Goal: Navigation & Orientation: Find specific page/section

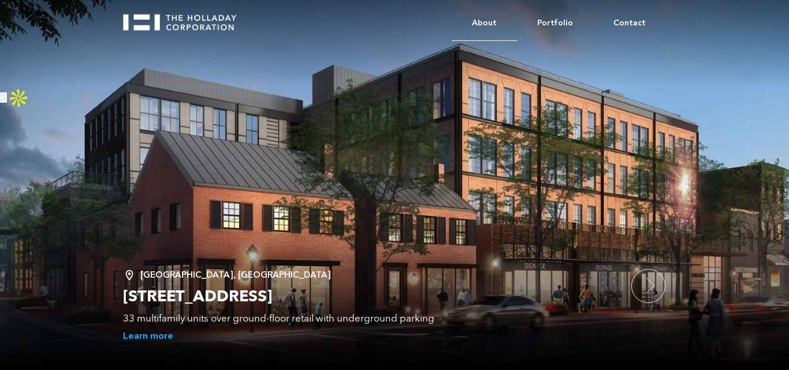
click at [499, 21] on link "About" at bounding box center [484, 23] width 65 height 35
click at [499, 25] on link "About" at bounding box center [484, 23] width 65 height 35
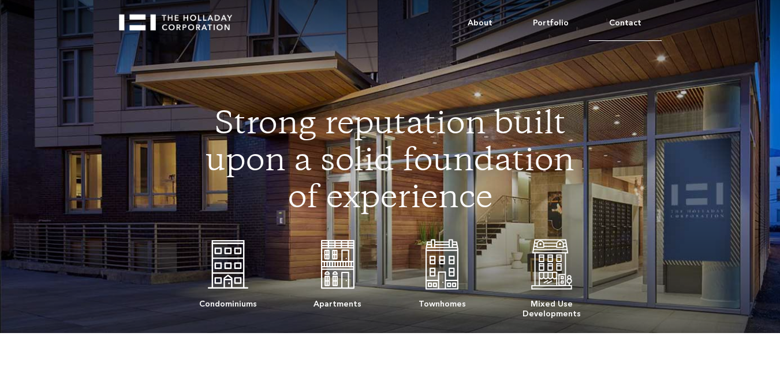
click at [626, 21] on link "Contact" at bounding box center [625, 23] width 73 height 35
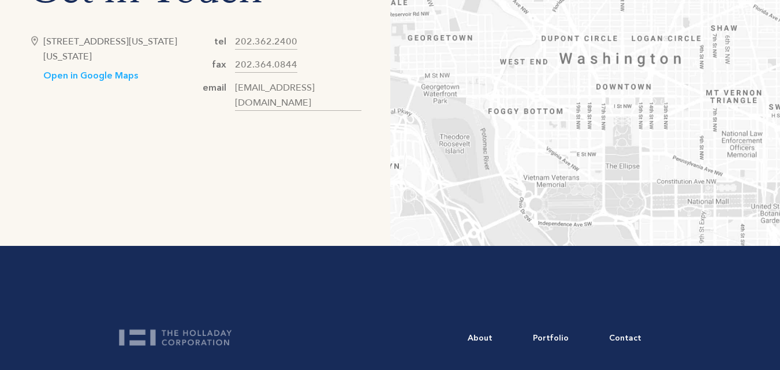
scroll to position [694, 0]
